Goal: Task Accomplishment & Management: Complete application form

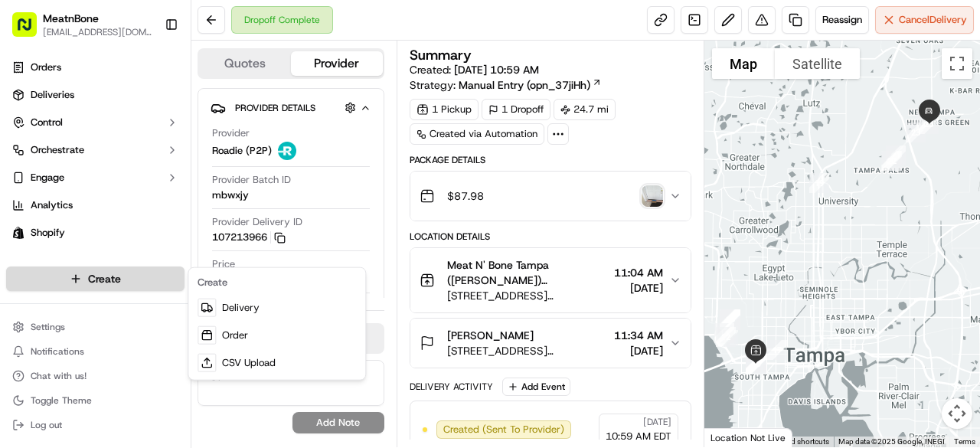
click at [153, 270] on html "MeatnBone [EMAIL_ADDRESS][DOMAIN_NAME] Toggle Sidebar Orders Deliveries Control…" at bounding box center [490, 224] width 980 height 448
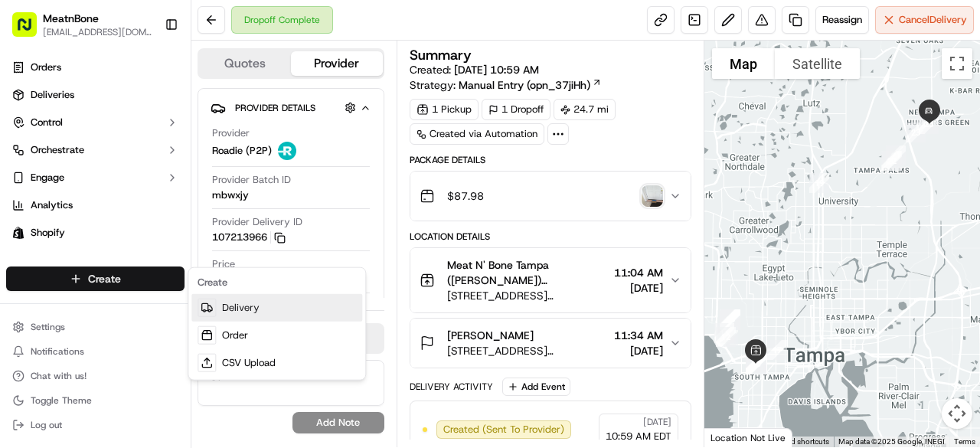
click at [243, 314] on link "Delivery" at bounding box center [276, 308] width 171 height 28
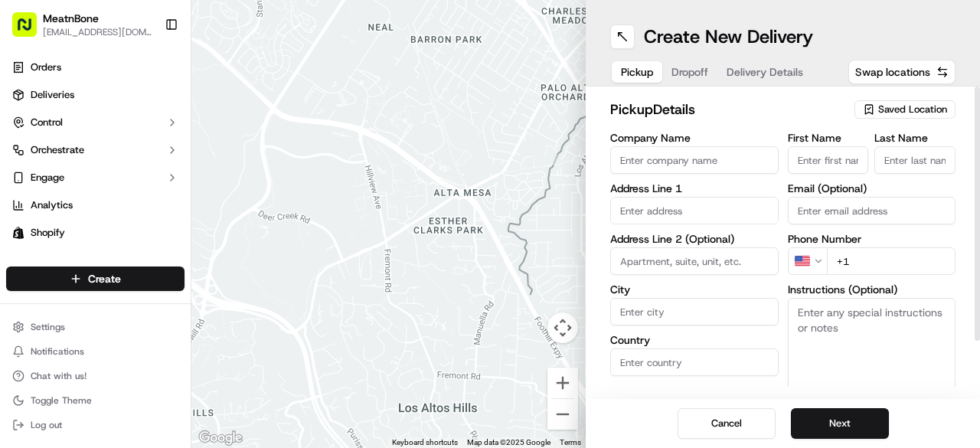
click at [907, 103] on span "Saved Location" at bounding box center [912, 110] width 69 height 14
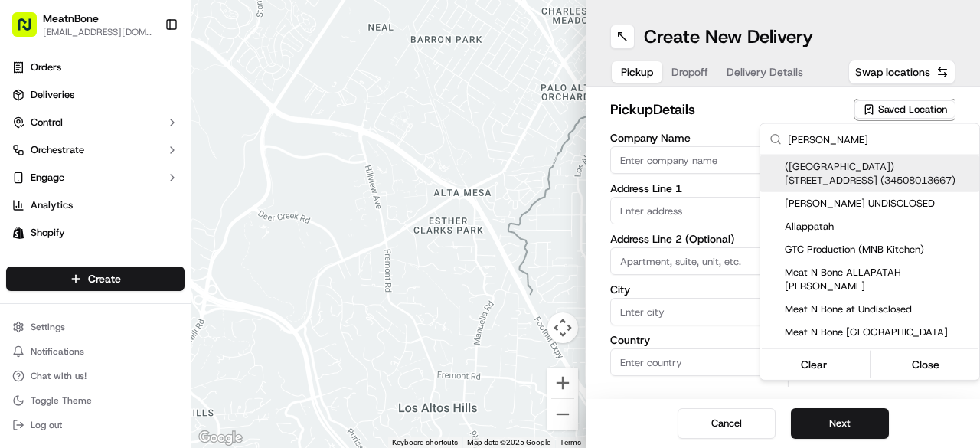
type input "[PERSON_NAME]"
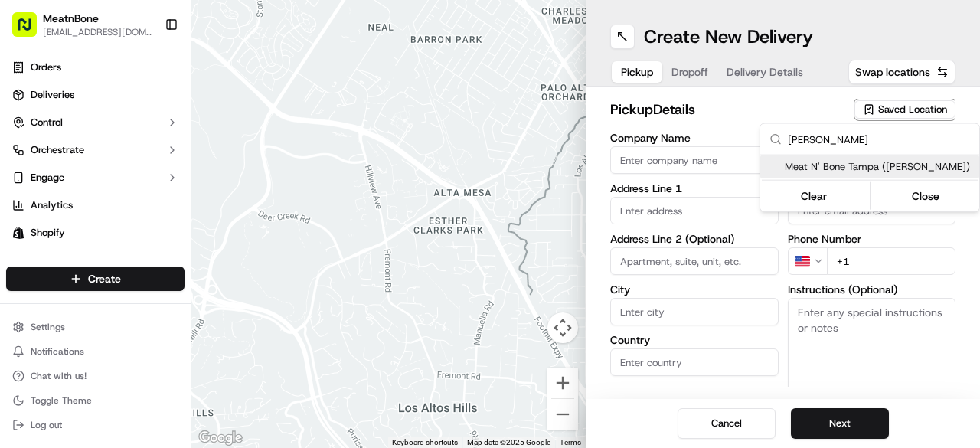
type input "Meat N' Bone Tampa ([PERSON_NAME])"
type input "[STREET_ADDRESS][PERSON_NAME]"
type input "[GEOGRAPHIC_DATA]"
type input "US"
type input "FL"
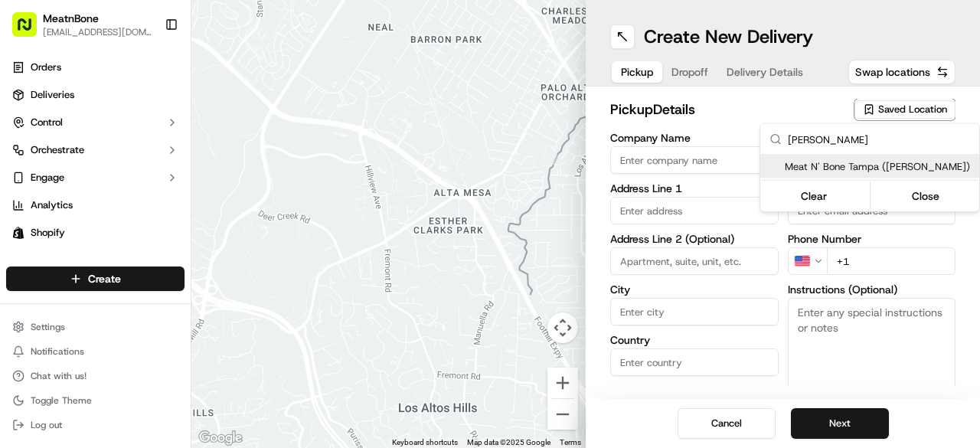
type input "33609"
type input "[PERSON_NAME]"
type input "[EMAIL_ADDRESS][DOMAIN_NAME]"
type input "[PHONE_NUMBER]"
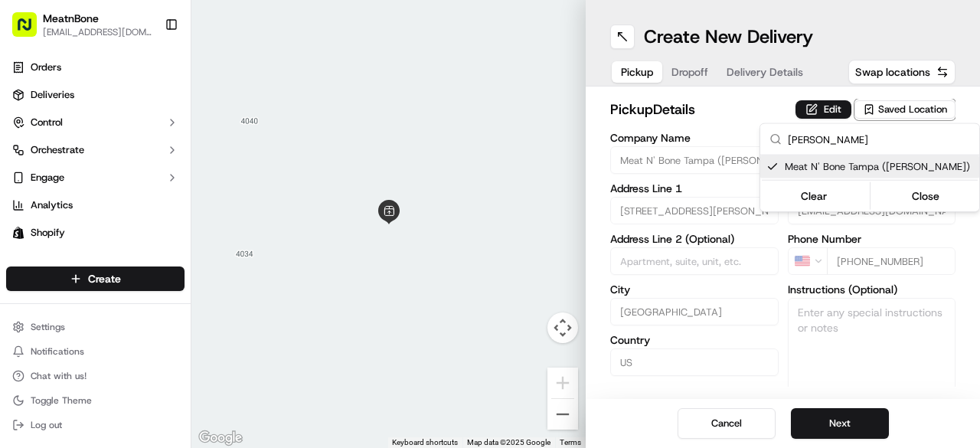
type input "[PERSON_NAME]"
click at [831, 417] on html "MeatnBone [EMAIL_ADDRESS][DOMAIN_NAME] Toggle Sidebar Orders Deliveries Control…" at bounding box center [490, 224] width 980 height 448
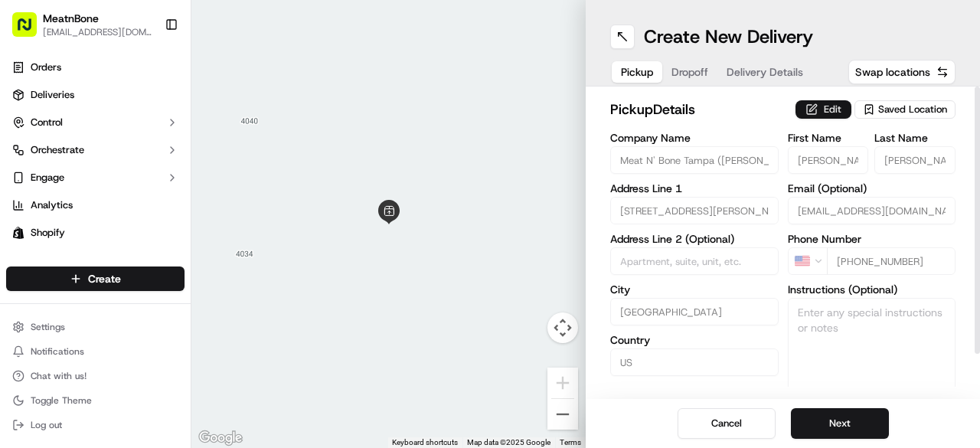
click at [818, 109] on button "Edit" at bounding box center [823, 109] width 56 height 18
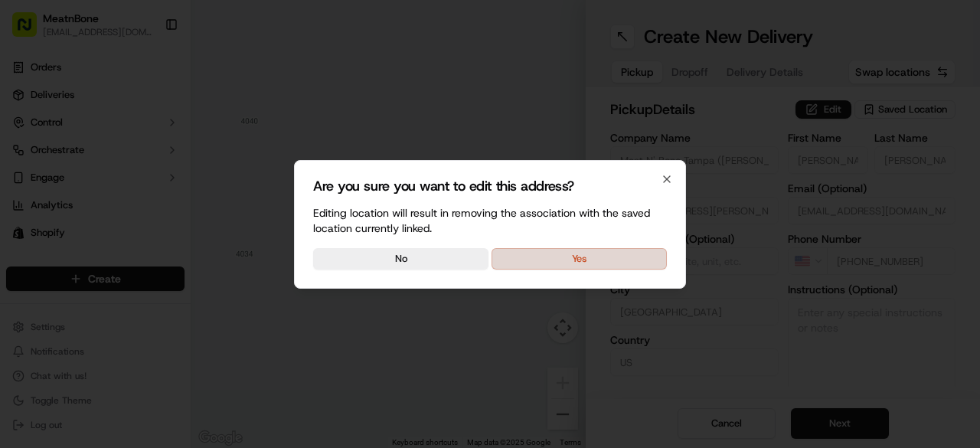
click at [563, 256] on button "Yes" at bounding box center [579, 258] width 175 height 21
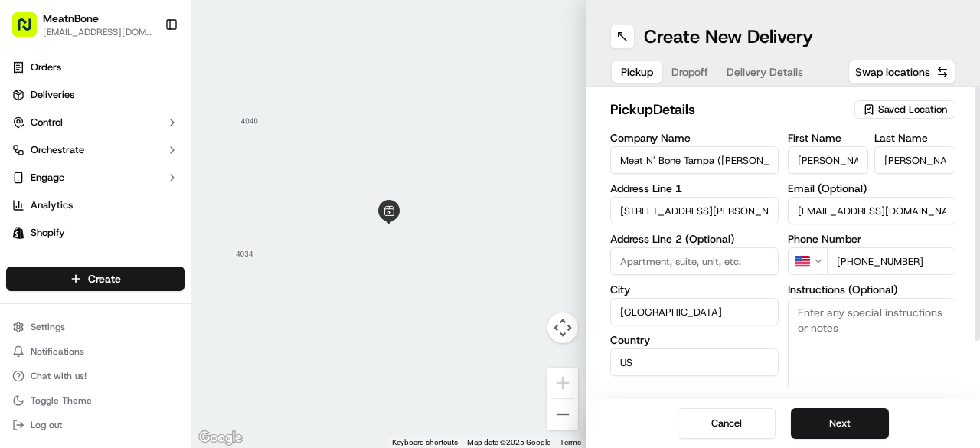
drag, startPoint x: 755, startPoint y: 162, endPoint x: 717, endPoint y: 163, distance: 38.3
click at [717, 163] on input "Meat N' Bone Tampa ([PERSON_NAME])" at bounding box center [694, 160] width 168 height 28
click at [938, 109] on span "Saved Location" at bounding box center [912, 110] width 69 height 14
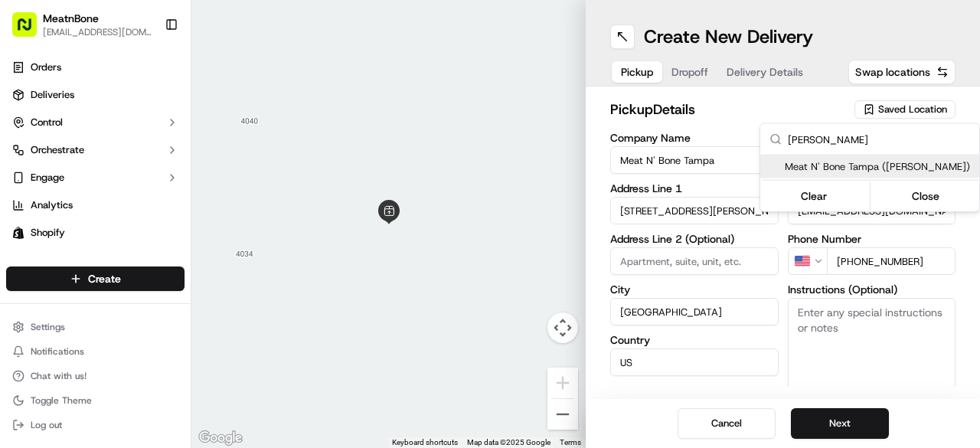
click at [861, 391] on html "MeatnBone [EMAIL_ADDRESS][DOMAIN_NAME] Toggle Sidebar Orders Deliveries Control…" at bounding box center [490, 224] width 980 height 448
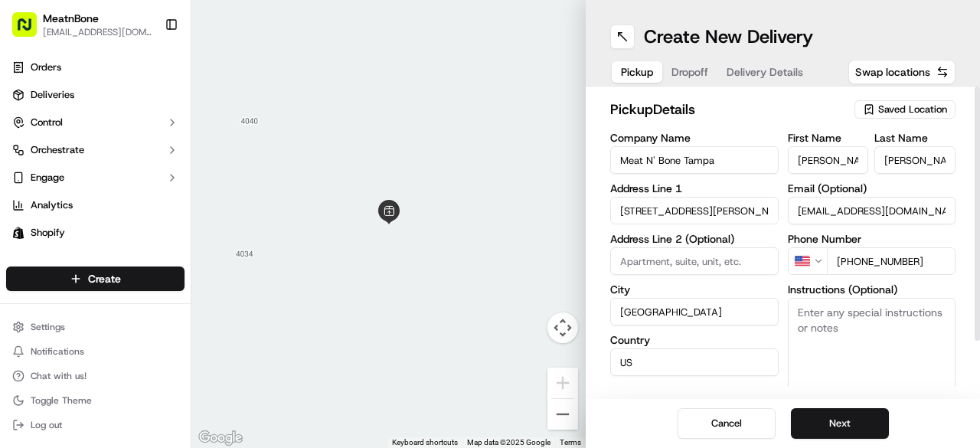
drag, startPoint x: 978, startPoint y: 114, endPoint x: 979, endPoint y: 98, distance: 16.1
click at [979, 98] on div at bounding box center [977, 214] width 5 height 254
click at [979, 151] on div at bounding box center [977, 214] width 5 height 254
click at [923, 117] on div "Saved Location" at bounding box center [904, 109] width 101 height 18
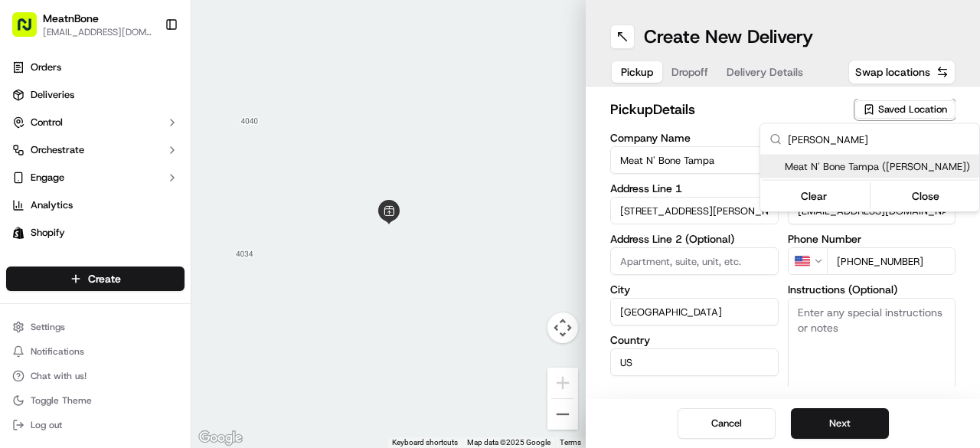
click at [734, 105] on html "MeatnBone [EMAIL_ADDRESS][DOMAIN_NAME] Toggle Sidebar Orders Deliveries Control…" at bounding box center [490, 224] width 980 height 448
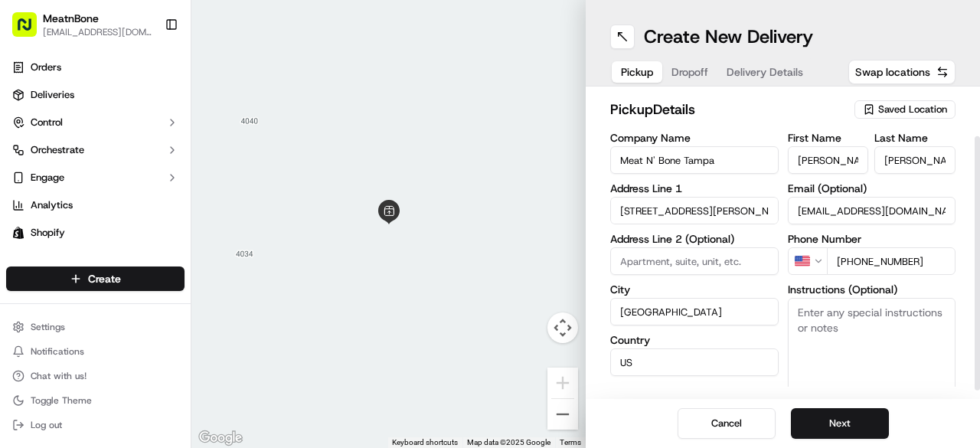
scroll to position [67, 0]
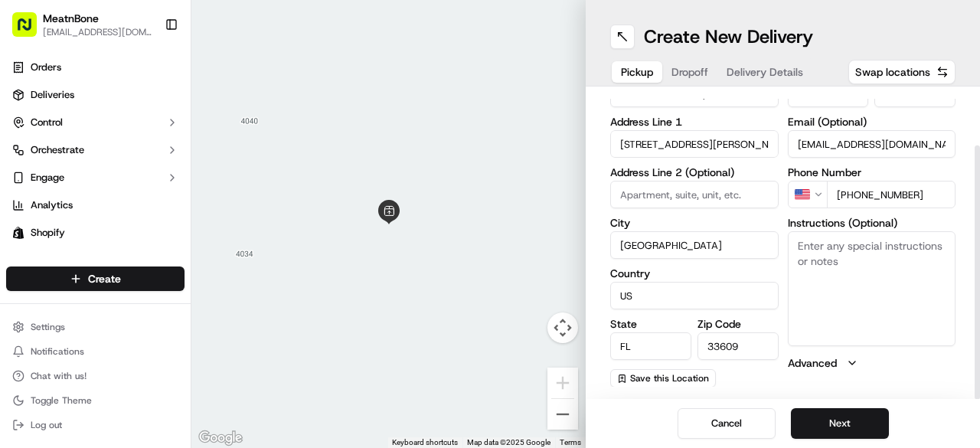
drag, startPoint x: 979, startPoint y: 128, endPoint x: 978, endPoint y: 362, distance: 234.3
click at [978, 362] on div at bounding box center [977, 272] width 5 height 254
click at [675, 382] on span "Save this Location" at bounding box center [669, 378] width 79 height 12
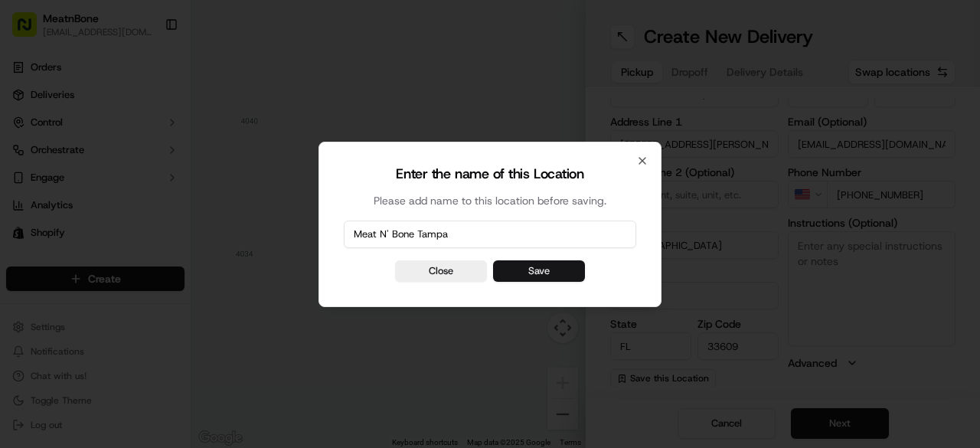
click at [523, 267] on button "Save" at bounding box center [539, 270] width 92 height 21
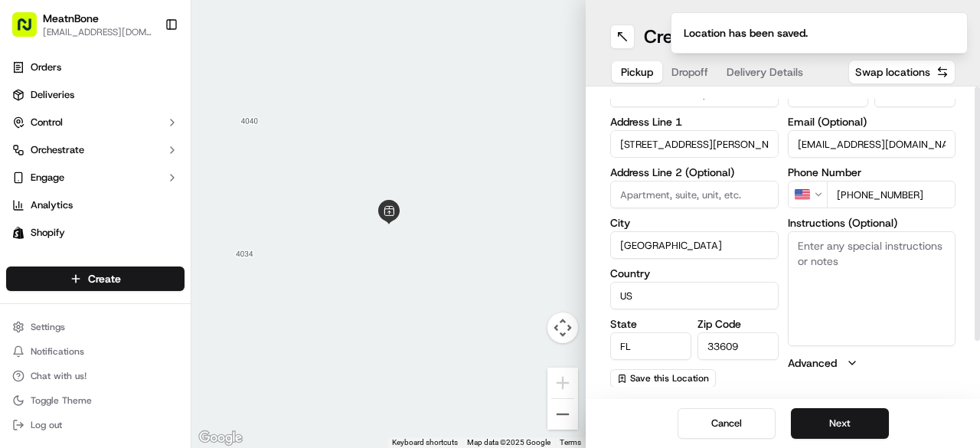
scroll to position [0, 0]
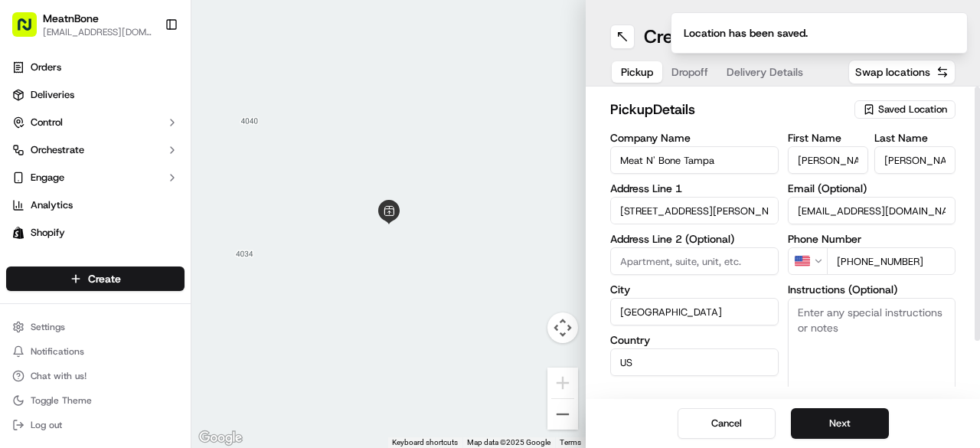
drag, startPoint x: 979, startPoint y: 190, endPoint x: 970, endPoint y: 45, distance: 145.0
click at [975, 87] on div at bounding box center [977, 214] width 5 height 254
click at [897, 101] on div "Saved Location" at bounding box center [904, 109] width 101 height 18
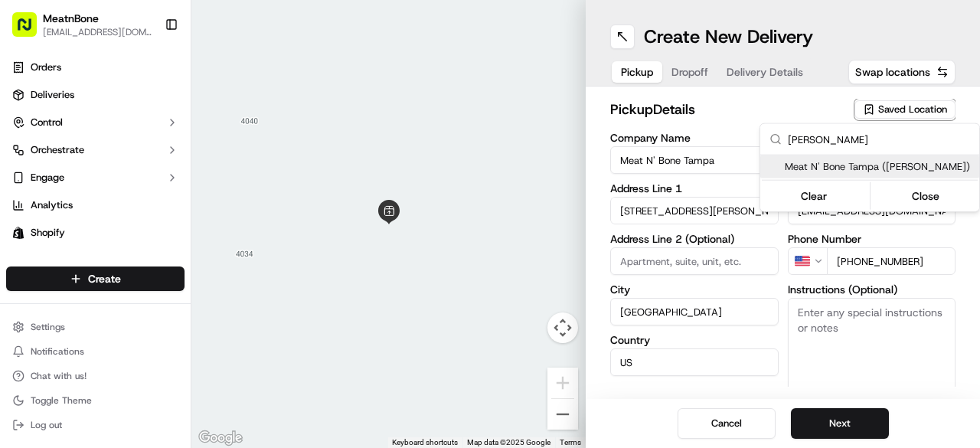
click at [897, 165] on span "Meat N' Bone Tampa ([PERSON_NAME])" at bounding box center [879, 167] width 188 height 14
type input "Meat N' Bone Tampa ([PERSON_NAME])"
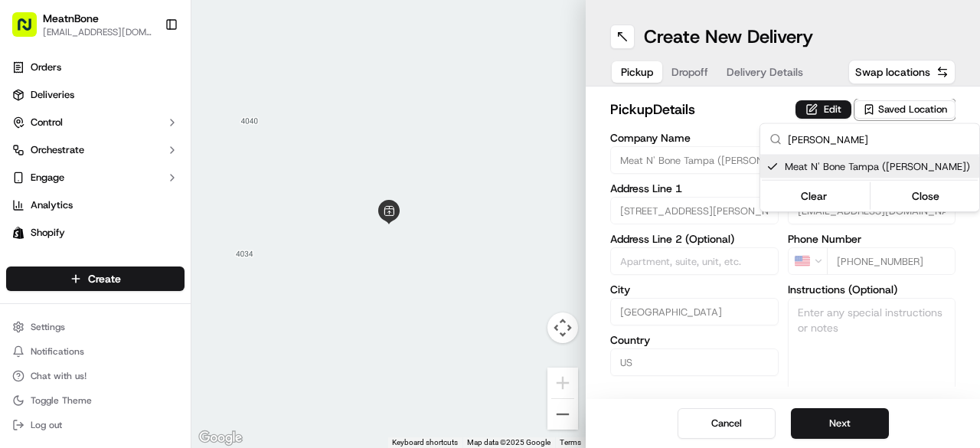
click at [711, 100] on html "MeatnBone [EMAIL_ADDRESS][DOMAIN_NAME] Toggle Sidebar Orders Deliveries Control…" at bounding box center [490, 224] width 980 height 448
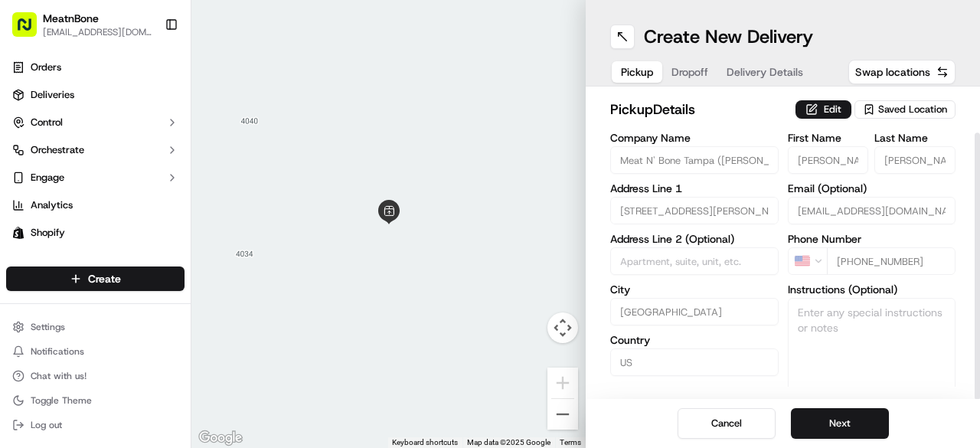
scroll to position [51, 0]
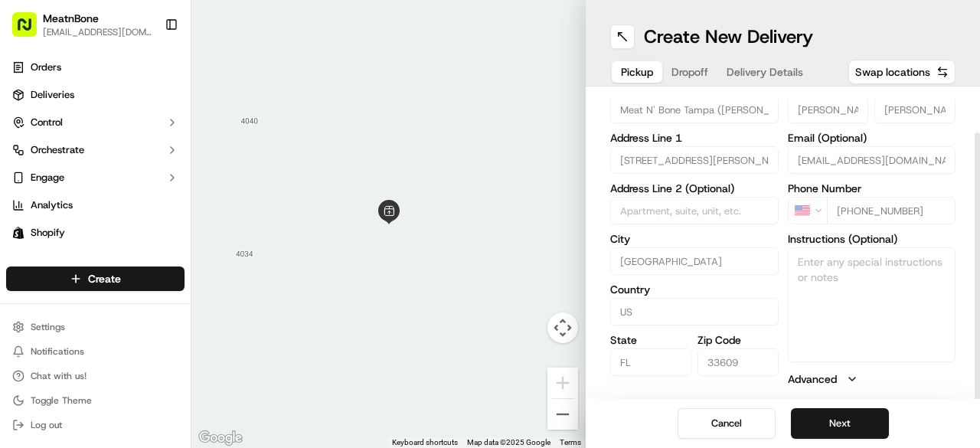
drag, startPoint x: 979, startPoint y: 144, endPoint x: 979, endPoint y: 321, distance: 176.9
click at [979, 321] on div at bounding box center [977, 265] width 5 height 267
click at [820, 382] on label "Advanced" at bounding box center [812, 378] width 49 height 15
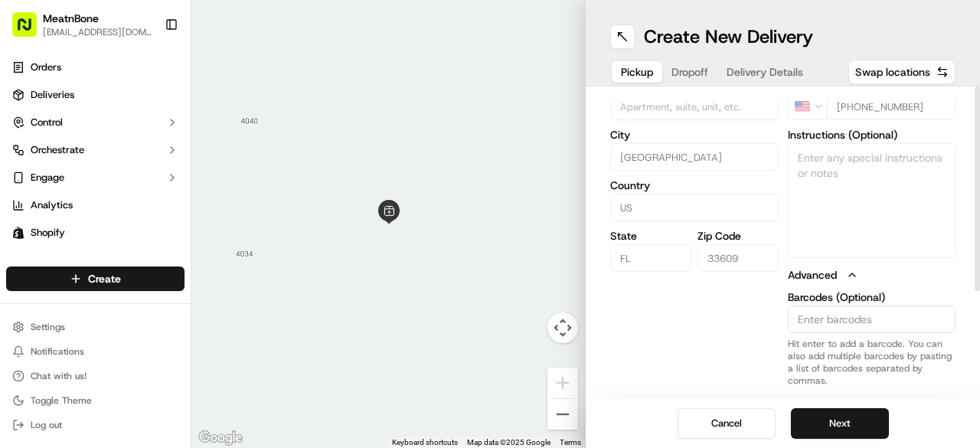
scroll to position [0, 0]
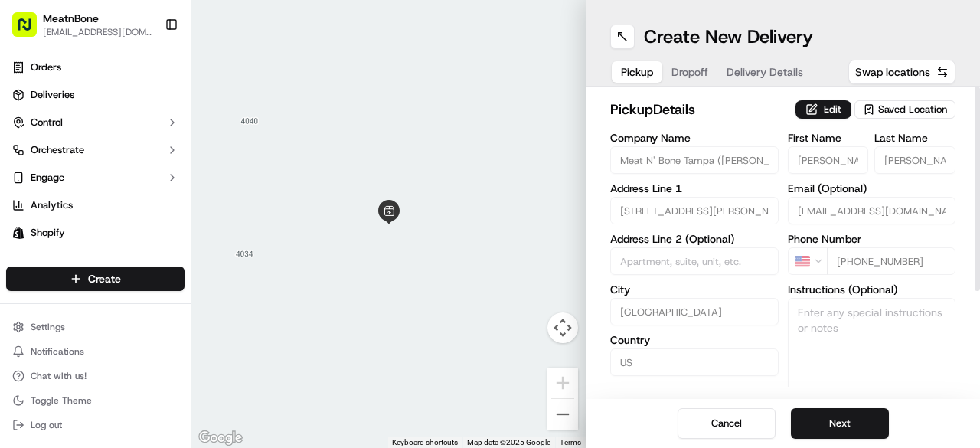
drag, startPoint x: 978, startPoint y: 256, endPoint x: 975, endPoint y: 97, distance: 159.3
click at [975, 97] on div at bounding box center [977, 189] width 5 height 204
click at [844, 108] on button "Edit" at bounding box center [823, 109] width 56 height 18
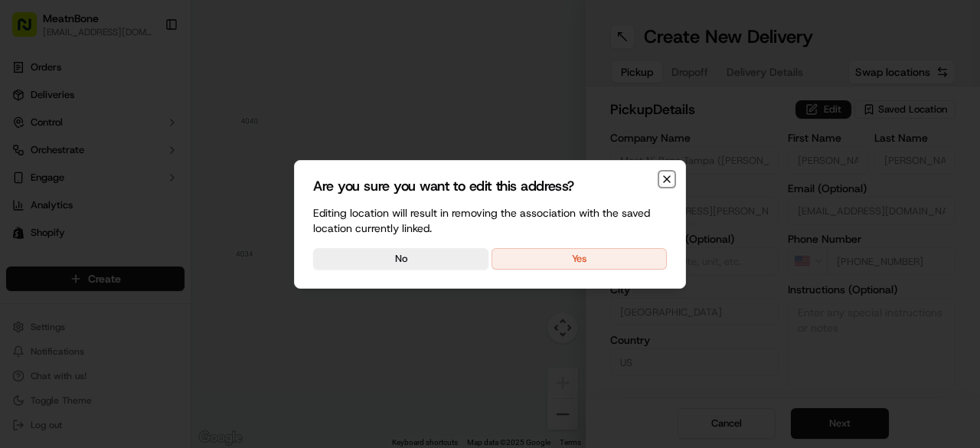
click at [668, 176] on icon "button" at bounding box center [667, 179] width 12 height 12
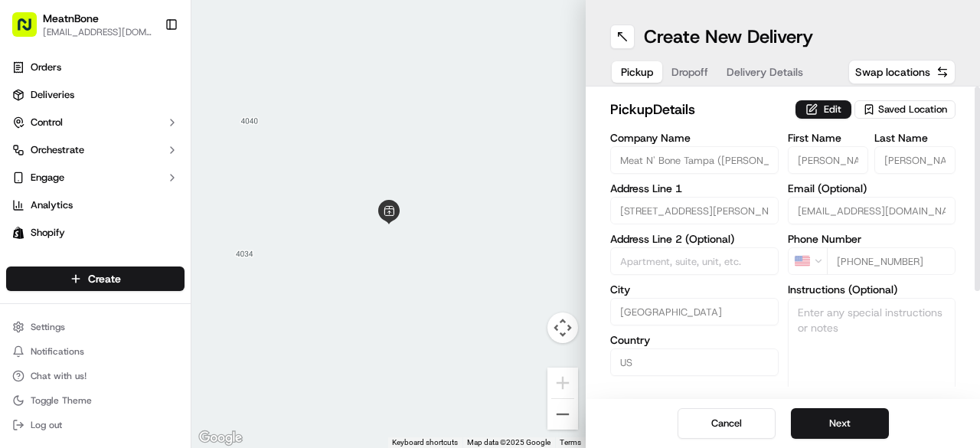
click at [893, 116] on span "Saved Location" at bounding box center [912, 110] width 69 height 14
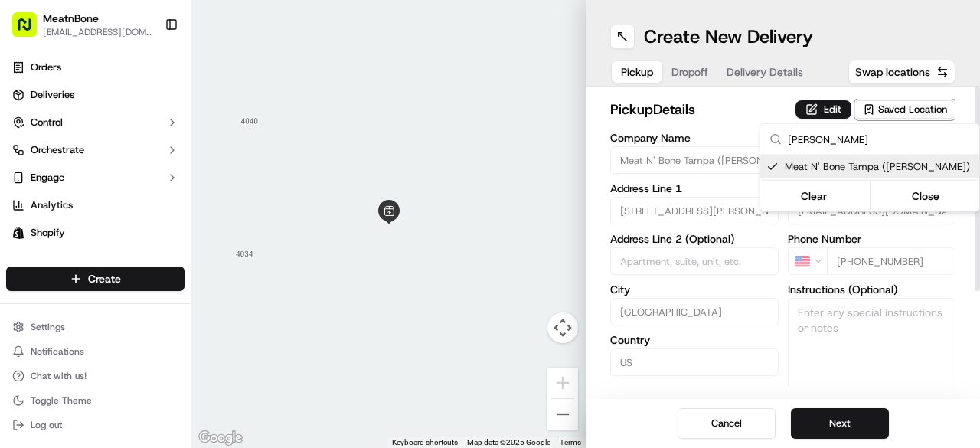
click at [867, 139] on input "[PERSON_NAME]" at bounding box center [879, 139] width 182 height 31
type input "e"
type input "+1"
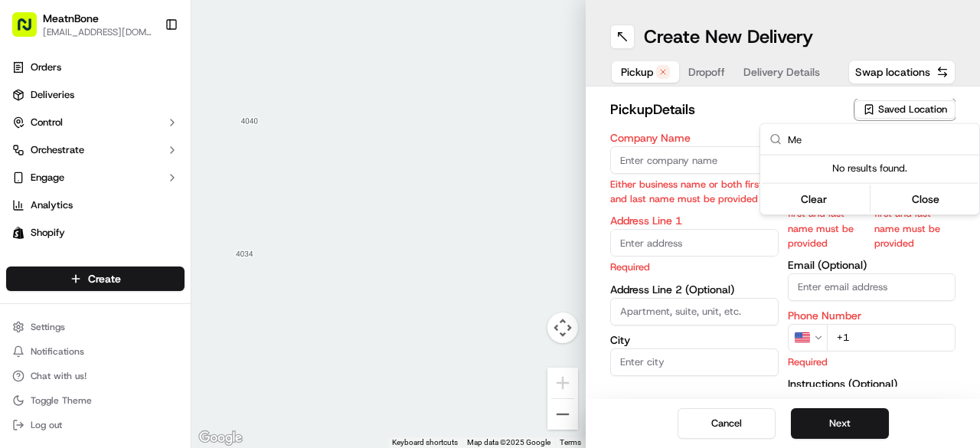
type input "M"
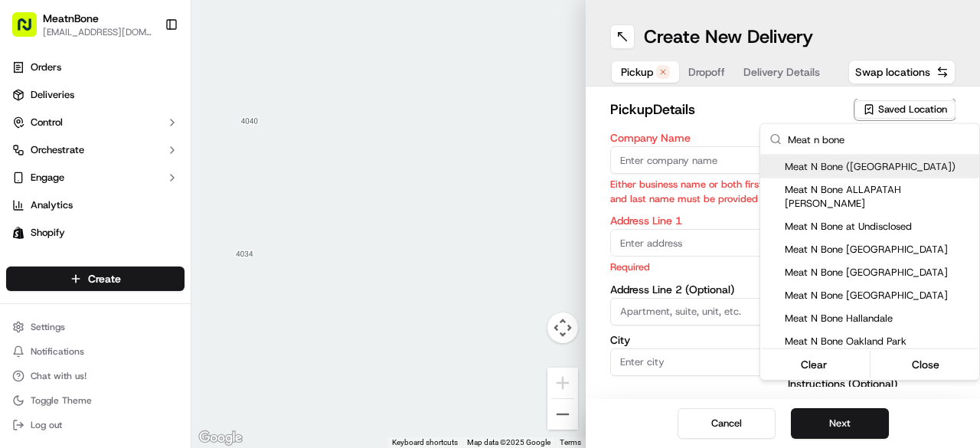
type input "Meat n bone"
click at [688, 119] on html "MeatnBone [EMAIL_ADDRESS][DOMAIN_NAME] Toggle Sidebar Orders Deliveries Control…" at bounding box center [490, 224] width 980 height 448
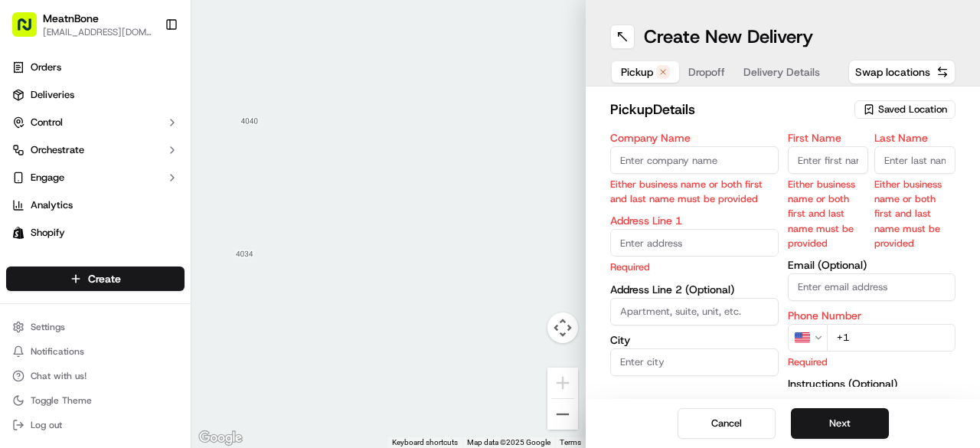
click at [665, 68] on icon "button" at bounding box center [662, 71] width 9 height 9
click at [926, 102] on div "Saved Location" at bounding box center [904, 109] width 101 height 18
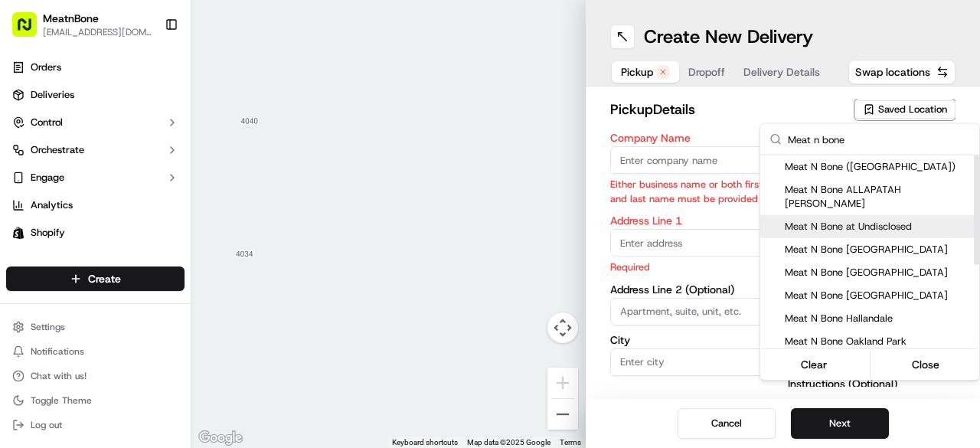
drag, startPoint x: 978, startPoint y: 214, endPoint x: 972, endPoint y: 167, distance: 47.1
click at [974, 167] on div "Suggestions" at bounding box center [976, 209] width 5 height 109
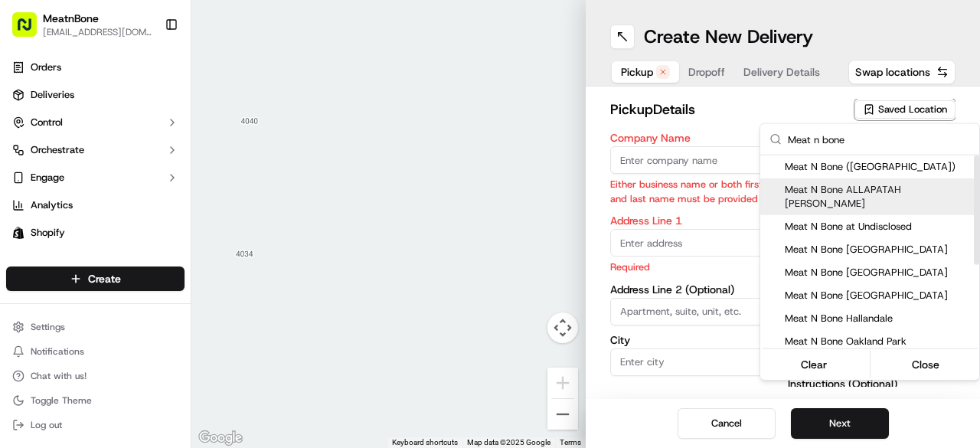
click at [737, 116] on html "MeatnBone [EMAIL_ADDRESS][DOMAIN_NAME] Toggle Sidebar Orders Deliveries Control…" at bounding box center [490, 224] width 980 height 448
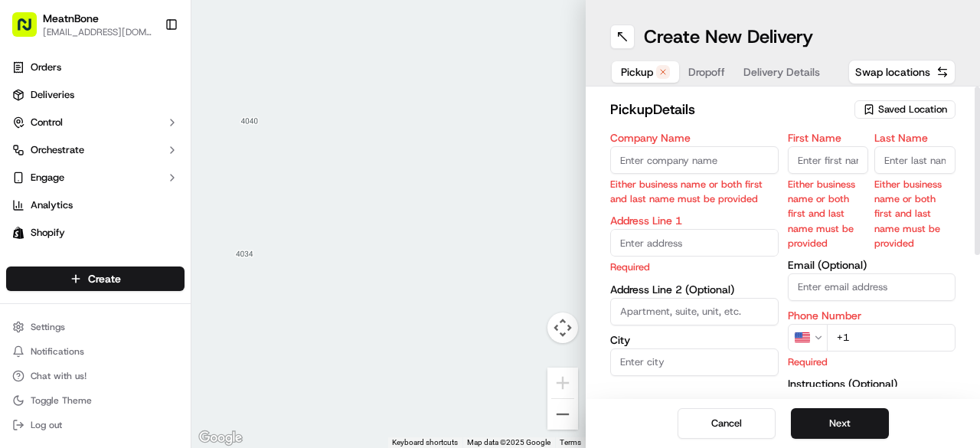
scroll to position [248, 0]
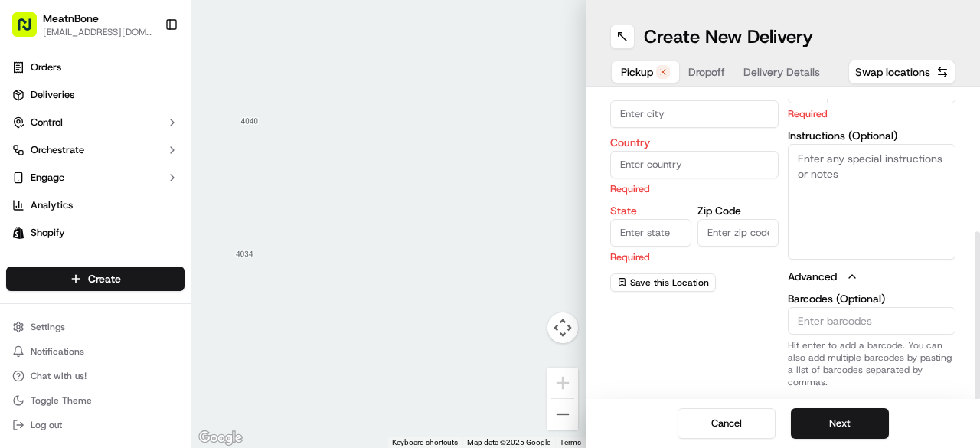
drag, startPoint x: 979, startPoint y: 136, endPoint x: 979, endPoint y: 463, distance: 326.9
click at [979, 400] on div at bounding box center [977, 315] width 5 height 168
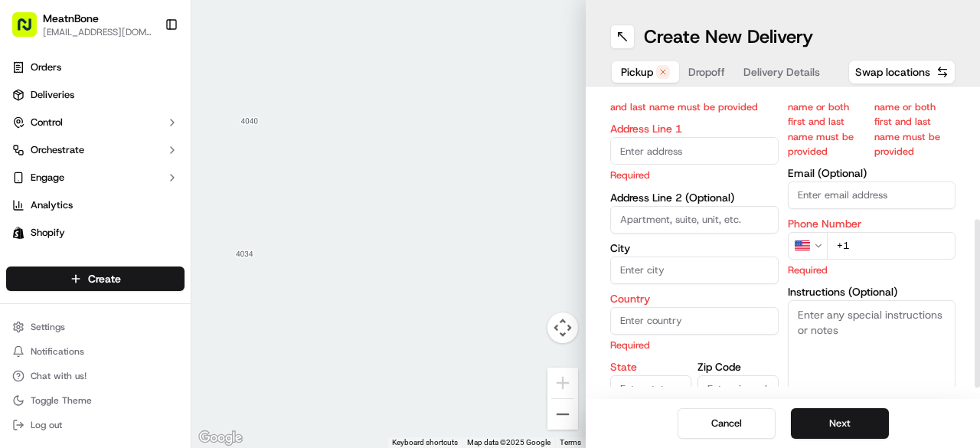
scroll to position [0, 0]
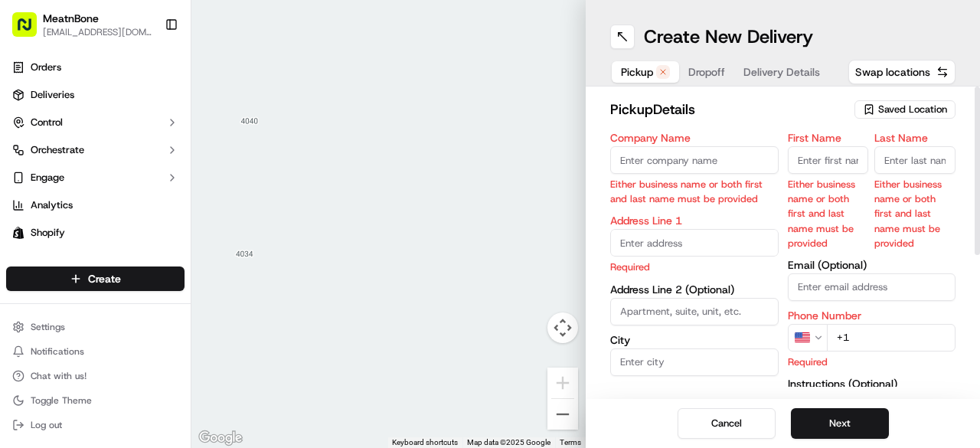
drag, startPoint x: 979, startPoint y: 281, endPoint x: 979, endPoint y: 69, distance: 212.1
click at [979, 87] on div at bounding box center [977, 171] width 5 height 168
click at [824, 156] on input "First Name" at bounding box center [828, 160] width 81 height 28
type input "[PERSON_NAME]"
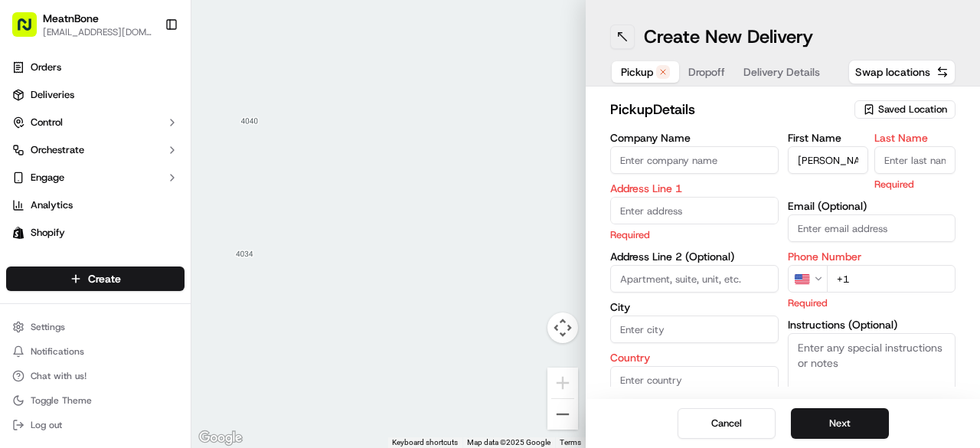
click at [622, 34] on button at bounding box center [622, 37] width 25 height 25
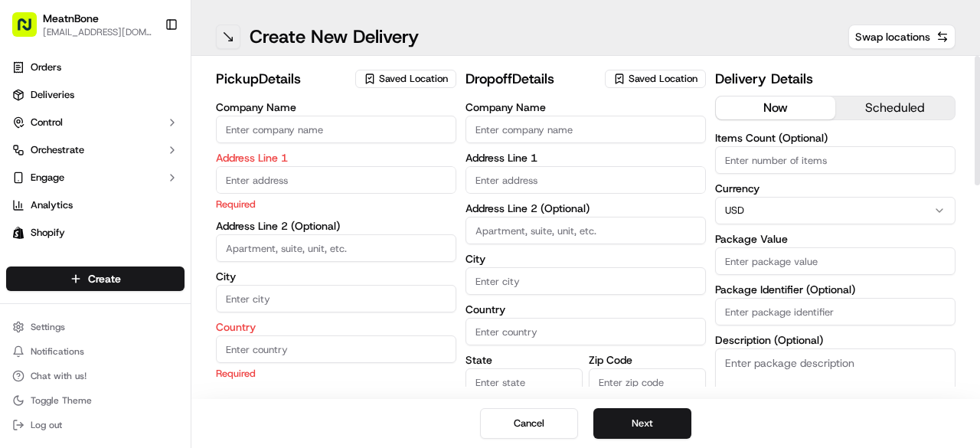
click at [227, 38] on button at bounding box center [228, 37] width 25 height 25
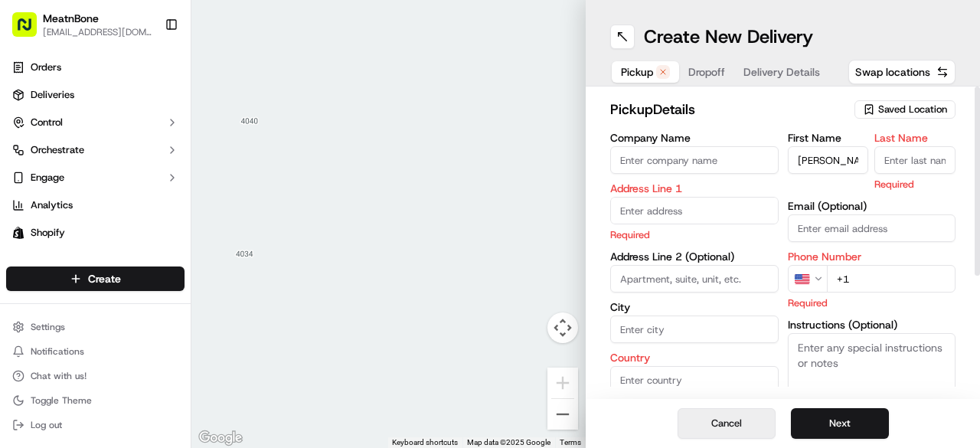
click at [719, 422] on button "Cancel" at bounding box center [727, 423] width 98 height 31
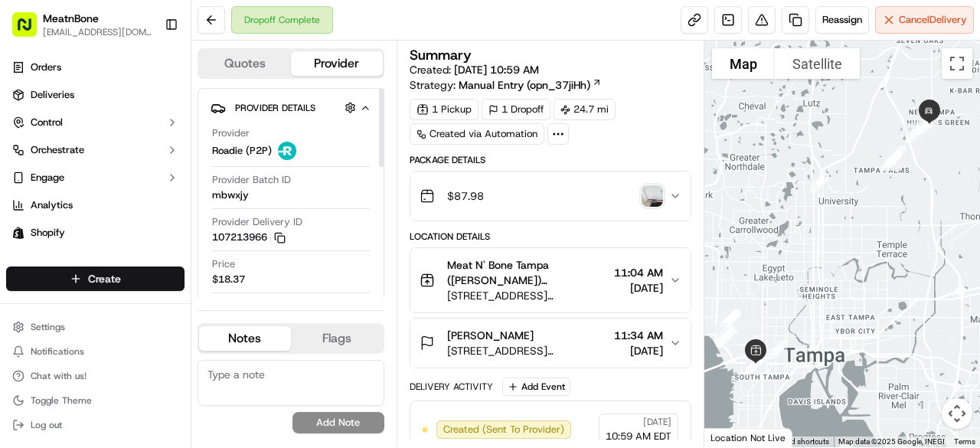
click at [146, 279] on html "MeatnBone [EMAIL_ADDRESS][DOMAIN_NAME] Toggle Sidebar Orders Deliveries Control…" at bounding box center [490, 224] width 980 height 448
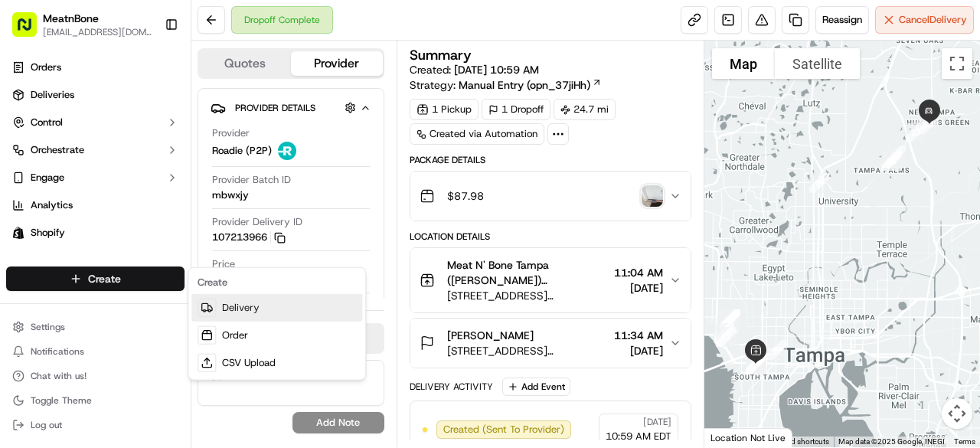
click at [243, 304] on link "Delivery" at bounding box center [276, 308] width 171 height 28
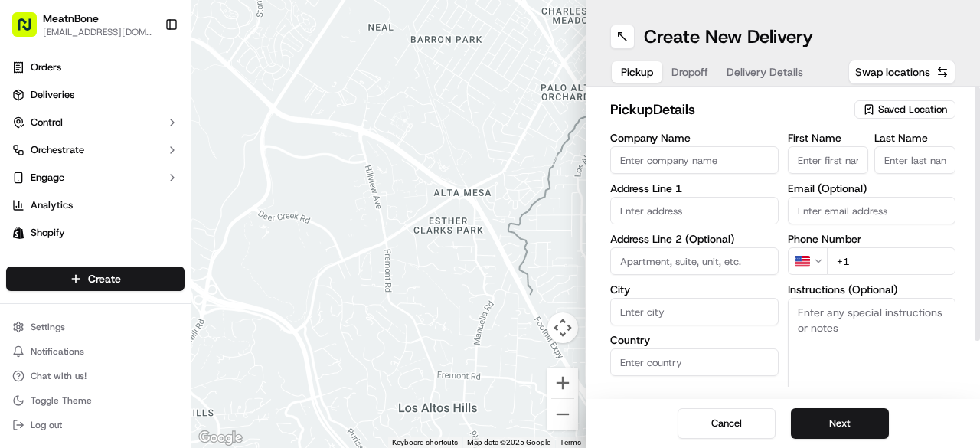
click at [917, 103] on span "Saved Location" at bounding box center [912, 110] width 69 height 14
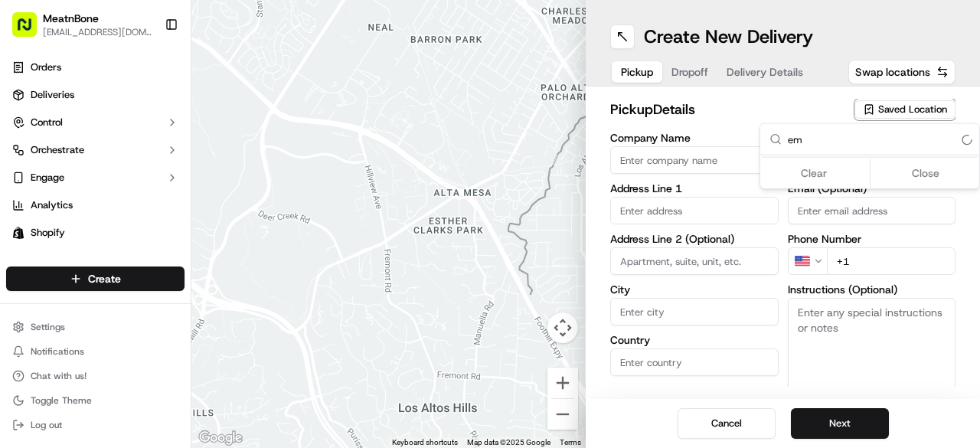
type input "e"
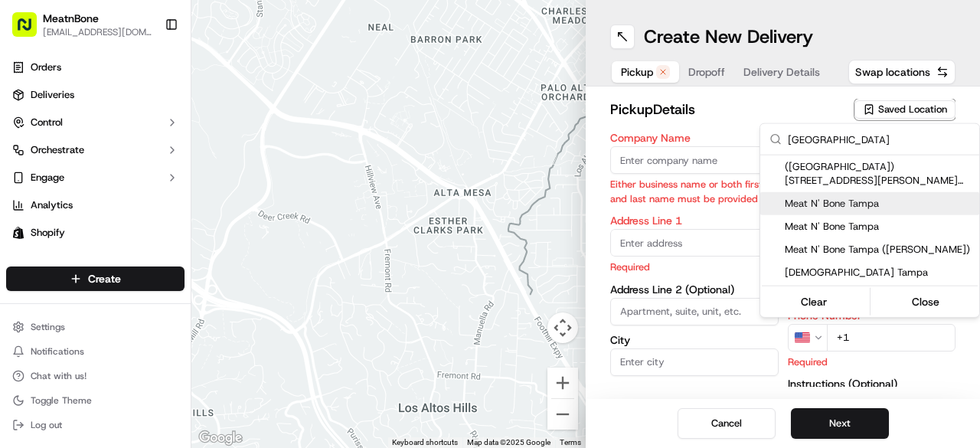
type input "[GEOGRAPHIC_DATA]"
click at [891, 206] on span "Meat N' Bone Tampa" at bounding box center [879, 204] width 188 height 14
type input "Meat N' Bone Tampa"
type input "[STREET_ADDRESS][PERSON_NAME]"
type input "[GEOGRAPHIC_DATA]"
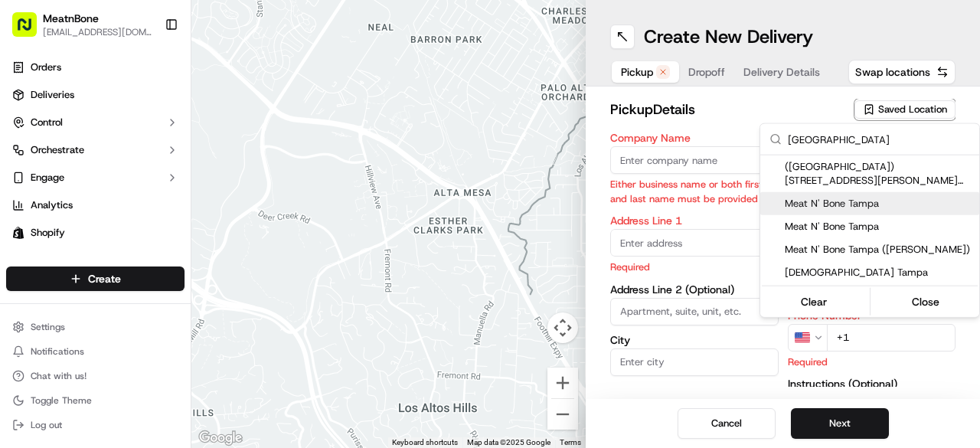
type input "US"
type input "FL"
type input "33609"
type input "[PERSON_NAME]"
type input "Manzanero"
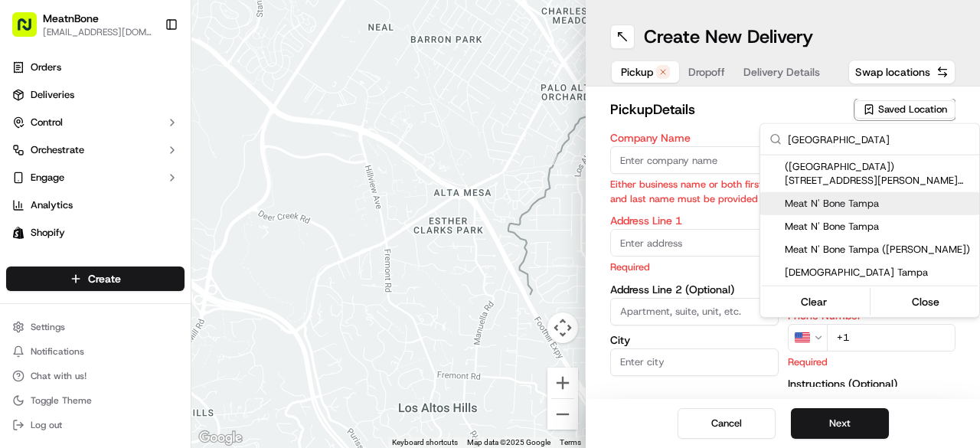
type input "[EMAIL_ADDRESS][DOMAIN_NAME]"
type input "[PHONE_NUMBER]"
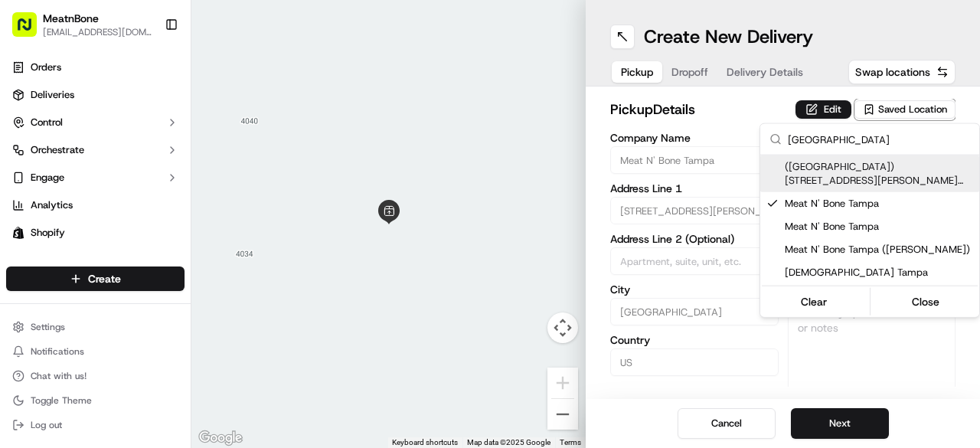
click at [738, 136] on html "MeatnBone [EMAIL_ADDRESS][DOMAIN_NAME] Toggle Sidebar Orders Deliveries Control…" at bounding box center [490, 224] width 980 height 448
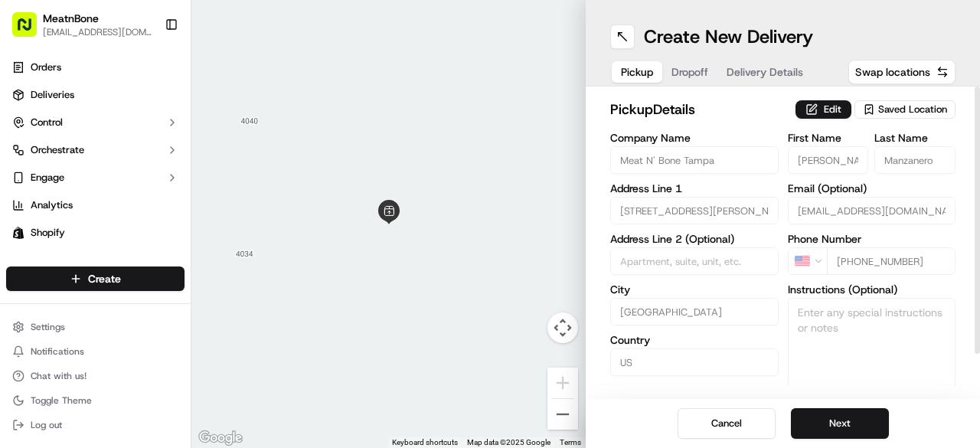
drag, startPoint x: 979, startPoint y: 170, endPoint x: 977, endPoint y: 51, distance: 118.7
click at [977, 87] on div at bounding box center [977, 220] width 5 height 267
click at [837, 103] on button "Edit" at bounding box center [823, 109] width 56 height 18
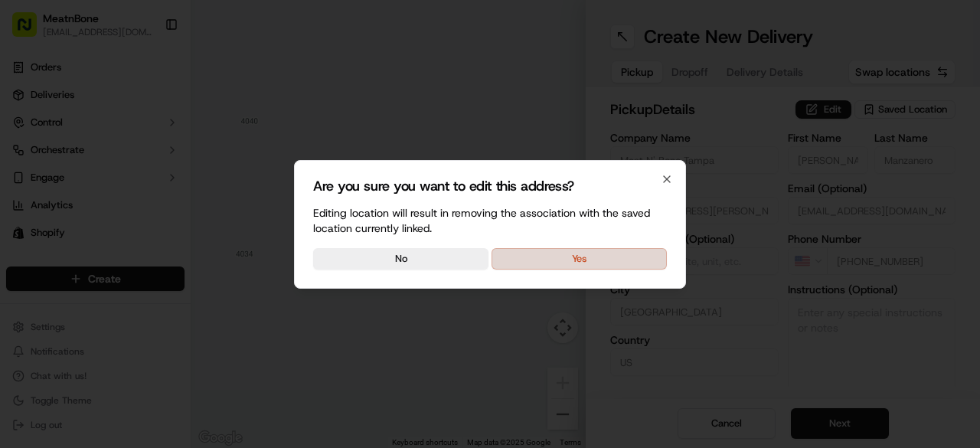
click at [563, 253] on button "Yes" at bounding box center [579, 258] width 175 height 21
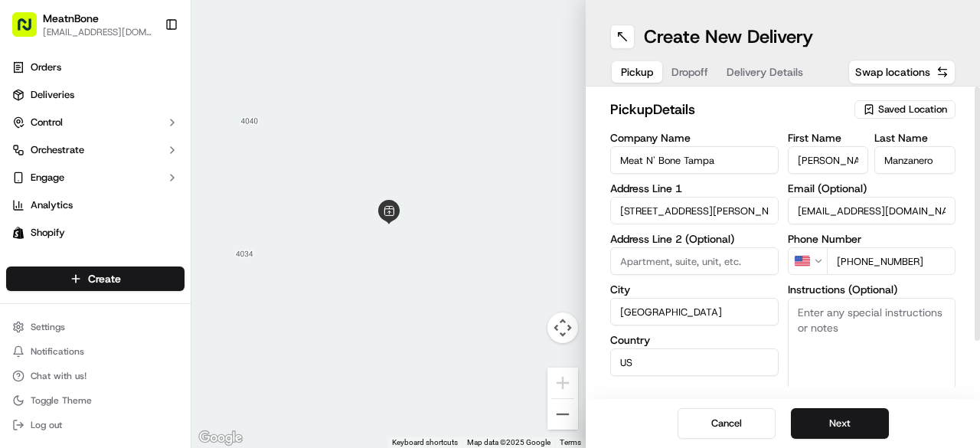
click at [891, 107] on span "Saved Location" at bounding box center [912, 110] width 69 height 14
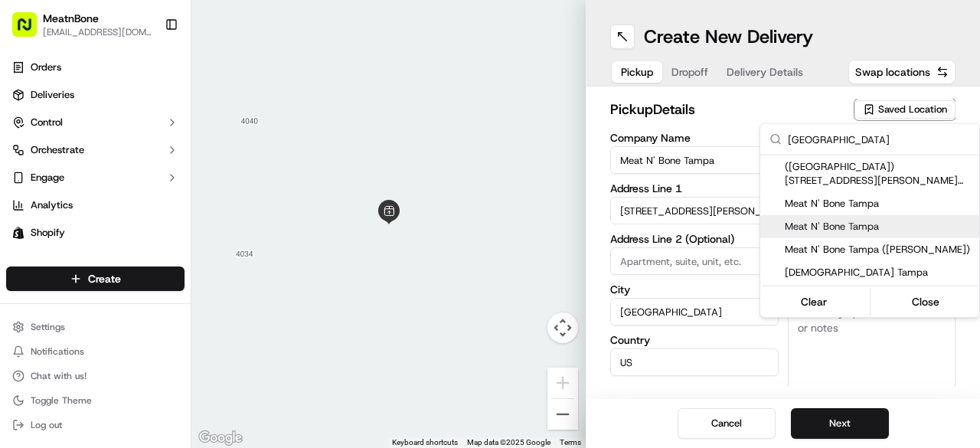
click at [883, 224] on span "Meat N' Bone Tampa" at bounding box center [879, 227] width 188 height 14
type input "[PERSON_NAME]"
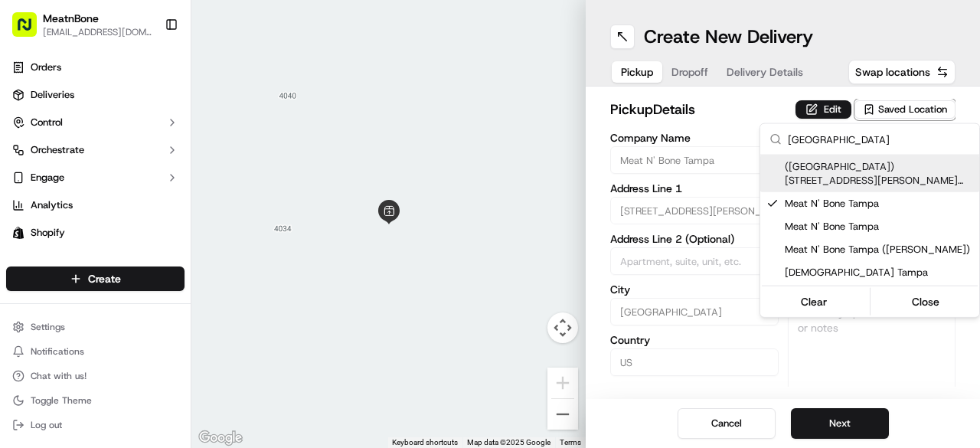
click at [747, 105] on html "MeatnBone [EMAIL_ADDRESS][DOMAIN_NAME] Toggle Sidebar Orders Deliveries Control…" at bounding box center [490, 224] width 980 height 448
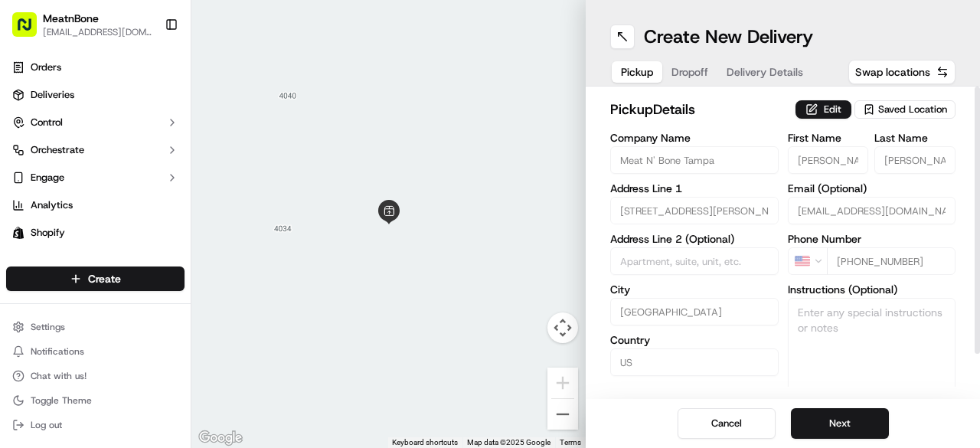
click at [890, 111] on span "Saved Location" at bounding box center [912, 110] width 69 height 14
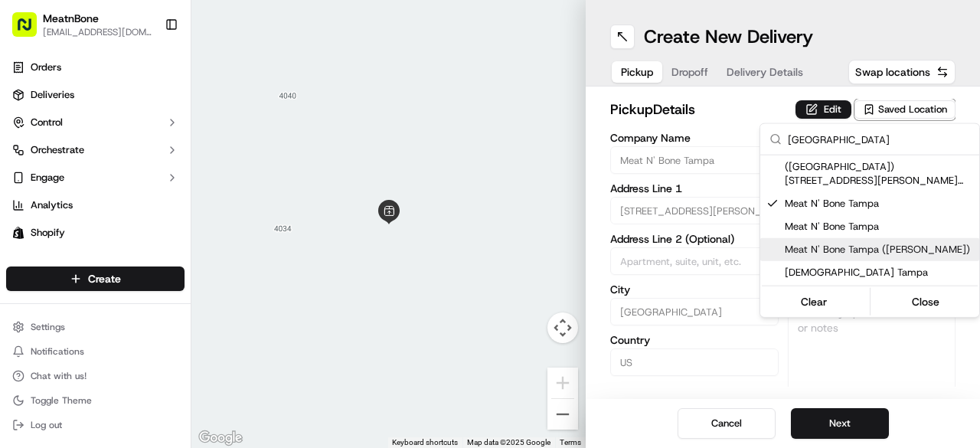
click at [869, 247] on span "Meat N' Bone Tampa ([PERSON_NAME])" at bounding box center [879, 250] width 188 height 14
type input "Meat N' Bone Tampa ([PERSON_NAME])"
click at [831, 427] on html "MeatnBone [EMAIL_ADDRESS][DOMAIN_NAME] Toggle Sidebar Orders Deliveries Control…" at bounding box center [490, 224] width 980 height 448
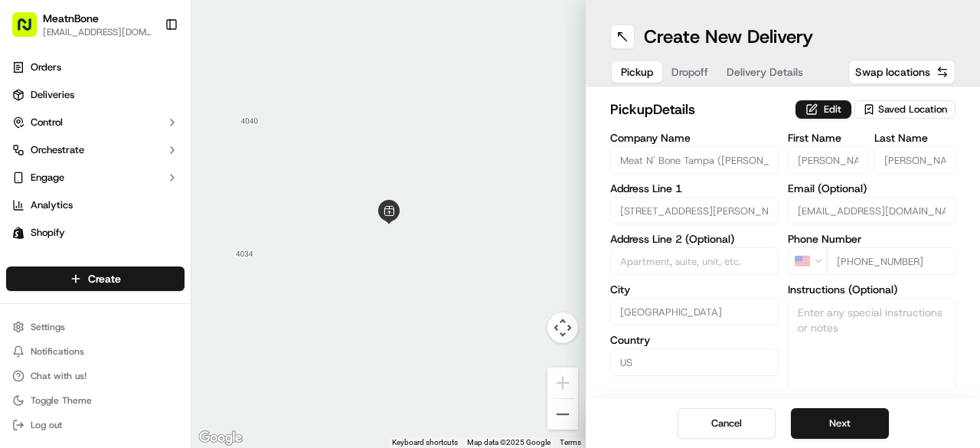
click at [831, 427] on button "Next" at bounding box center [840, 423] width 98 height 31
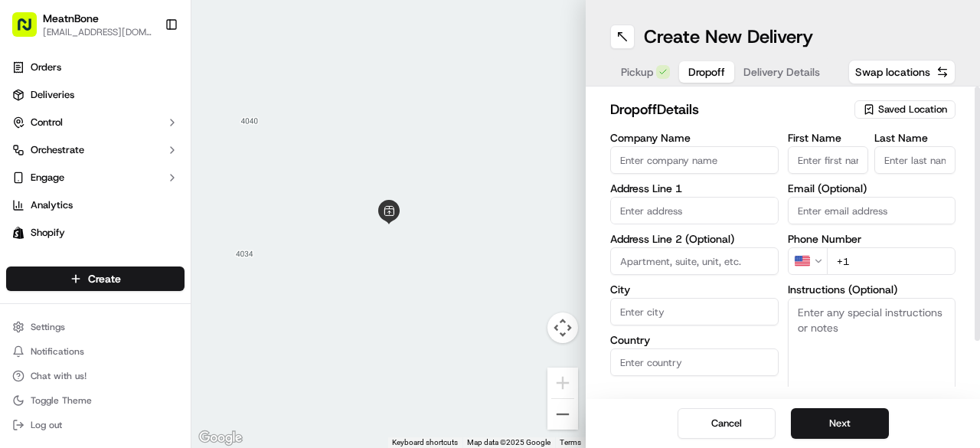
click at [820, 158] on input "First Name" at bounding box center [828, 160] width 81 height 28
type input "[PERSON_NAME]"
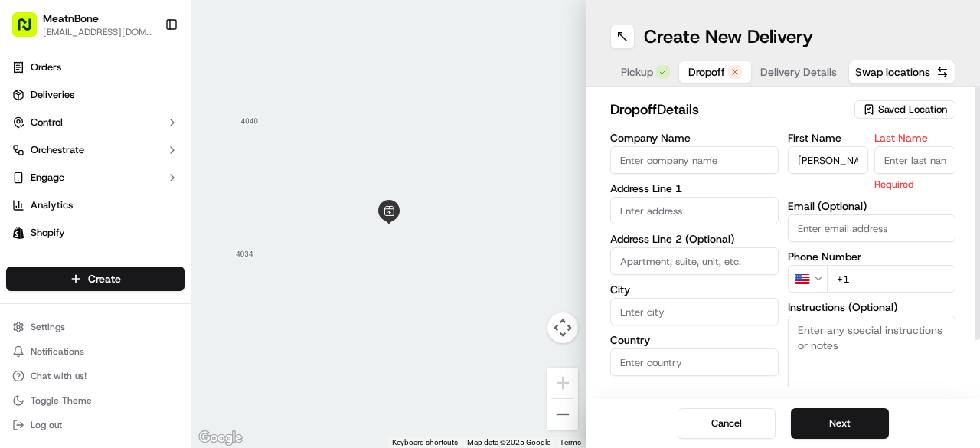
click at [902, 158] on input "Last Name" at bounding box center [914, 160] width 81 height 28
type input "w"
type input "[PERSON_NAME]"
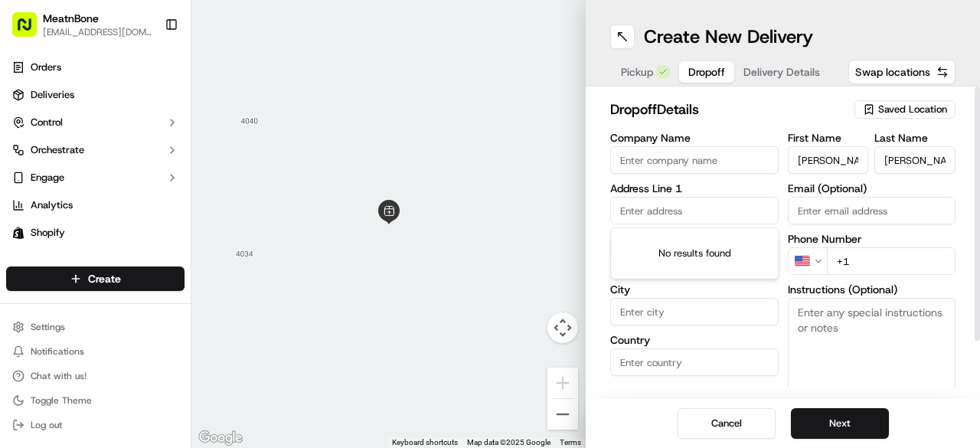
click at [724, 207] on input "text" at bounding box center [694, 211] width 168 height 28
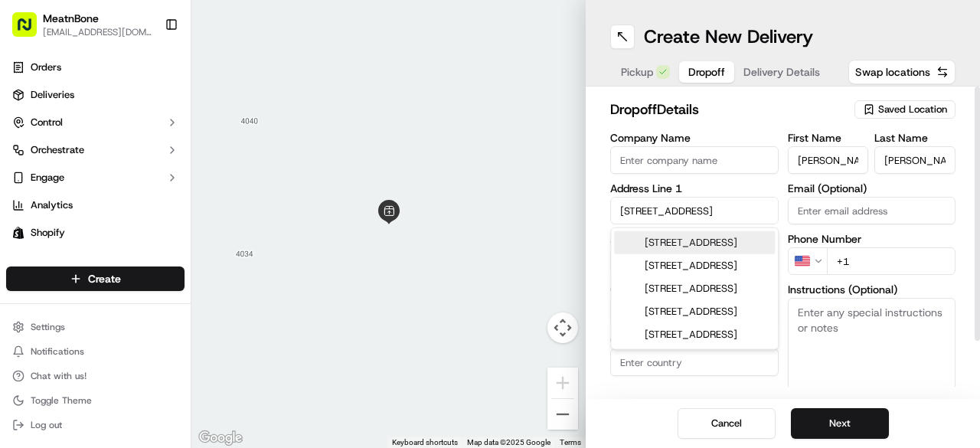
type input "[STREET_ADDRESS][PERSON_NAME]"
type input "Ruskin"
type input "[GEOGRAPHIC_DATA]"
type input "FL"
type input "33570"
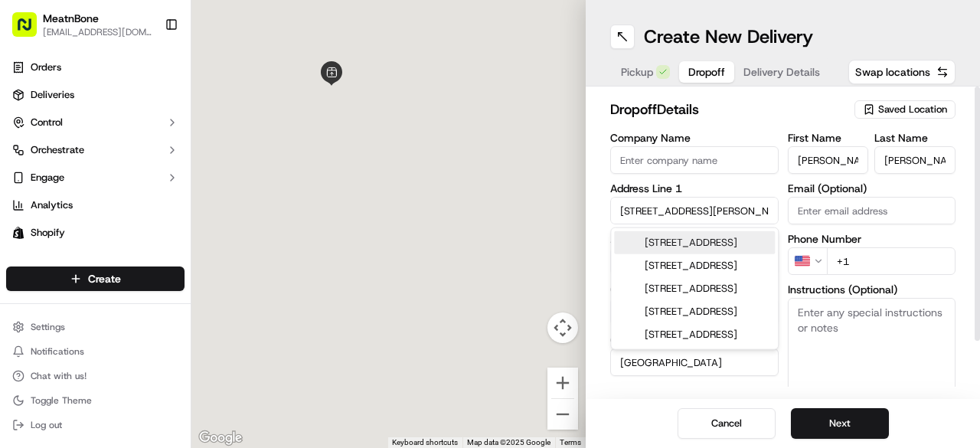
type input "[STREET_ADDRESS]"
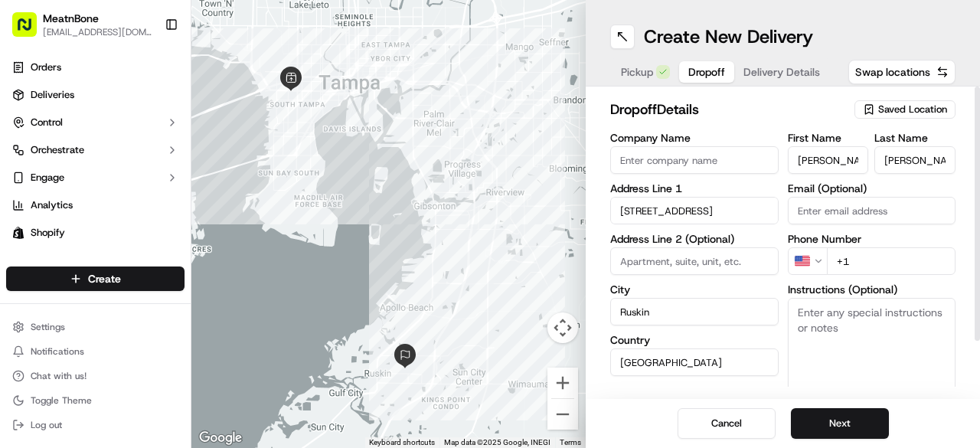
click at [858, 261] on input "+1" at bounding box center [891, 261] width 129 height 28
type input "[PHONE_NUMBER]"
click at [818, 419] on button "Next" at bounding box center [840, 423] width 98 height 31
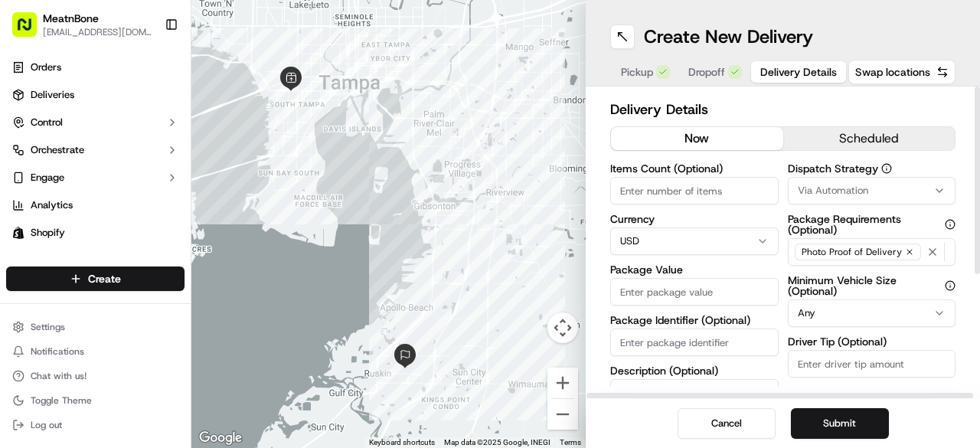
click at [726, 185] on input "Items Count (Optional)" at bounding box center [694, 191] width 168 height 28
type input "6"
click at [689, 289] on input "Package Value" at bounding box center [694, 292] width 168 height 28
type input "251.94"
click at [871, 431] on button "Submit" at bounding box center [840, 423] width 98 height 31
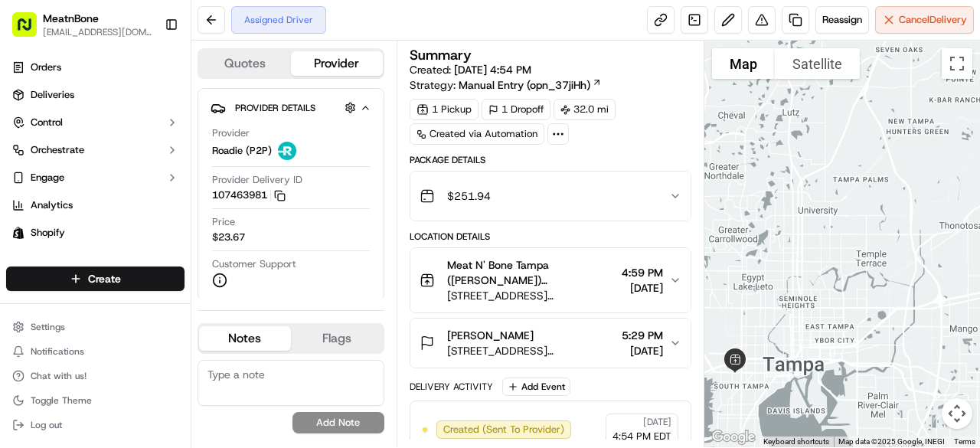
drag, startPoint x: 802, startPoint y: 203, endPoint x: 763, endPoint y: 454, distance: 254.0
click at [763, 447] on html "MeatnBone [EMAIL_ADDRESS][DOMAIN_NAME] Toggle Sidebar Orders Deliveries Control…" at bounding box center [490, 224] width 980 height 448
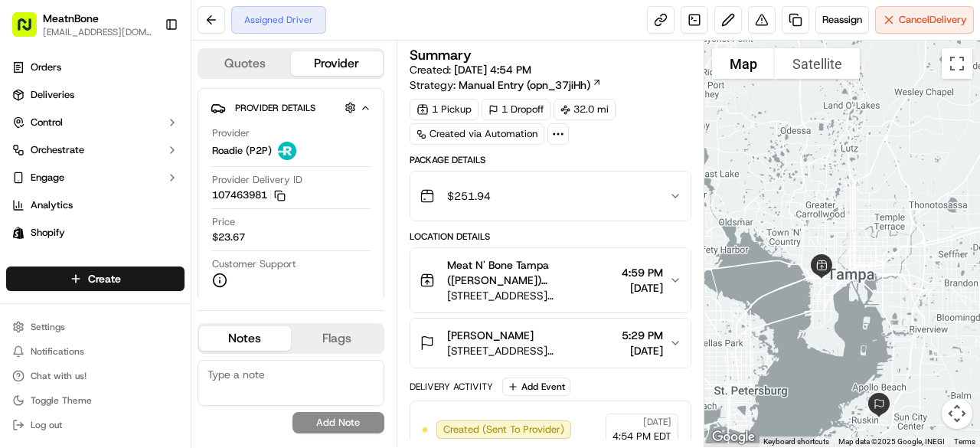
drag, startPoint x: 821, startPoint y: 328, endPoint x: 853, endPoint y: 276, distance: 61.8
click at [853, 276] on div at bounding box center [842, 244] width 276 height 407
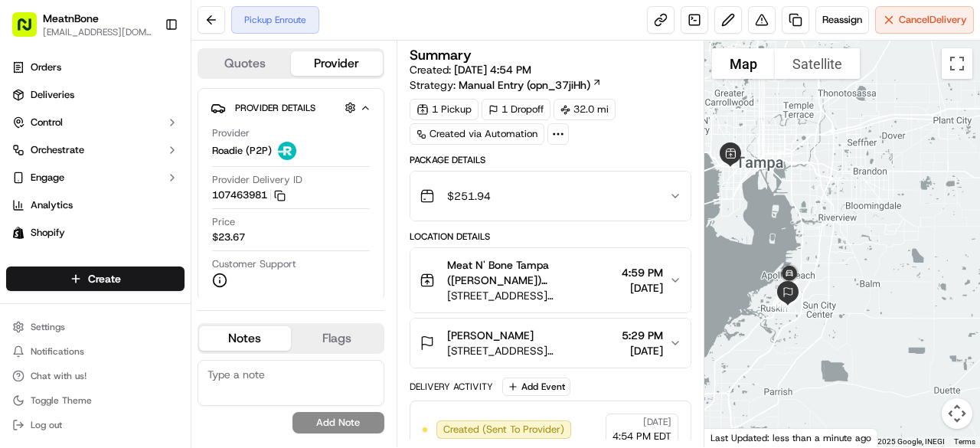
drag, startPoint x: 885, startPoint y: 361, endPoint x: 802, endPoint y: 238, distance: 147.8
click at [802, 238] on div at bounding box center [842, 244] width 276 height 407
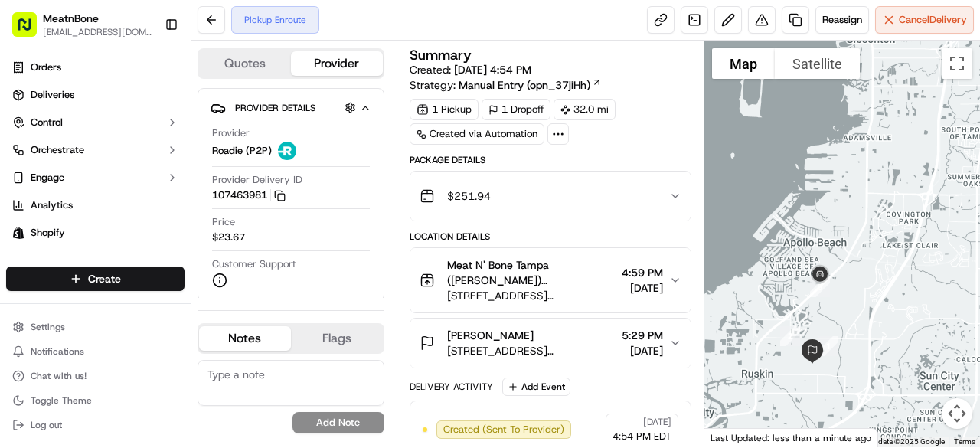
drag, startPoint x: 781, startPoint y: 318, endPoint x: 745, endPoint y: 440, distance: 127.7
click at [745, 440] on div "To navigate the map with touch gestures double-tap and hold your finger on the …" at bounding box center [842, 244] width 276 height 407
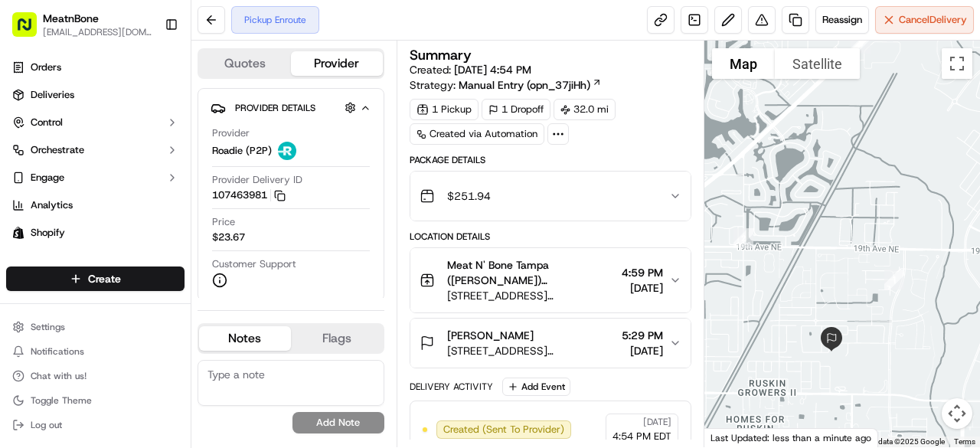
drag, startPoint x: 832, startPoint y: 299, endPoint x: 921, endPoint y: 276, distance: 91.7
click at [921, 276] on div at bounding box center [842, 244] width 276 height 407
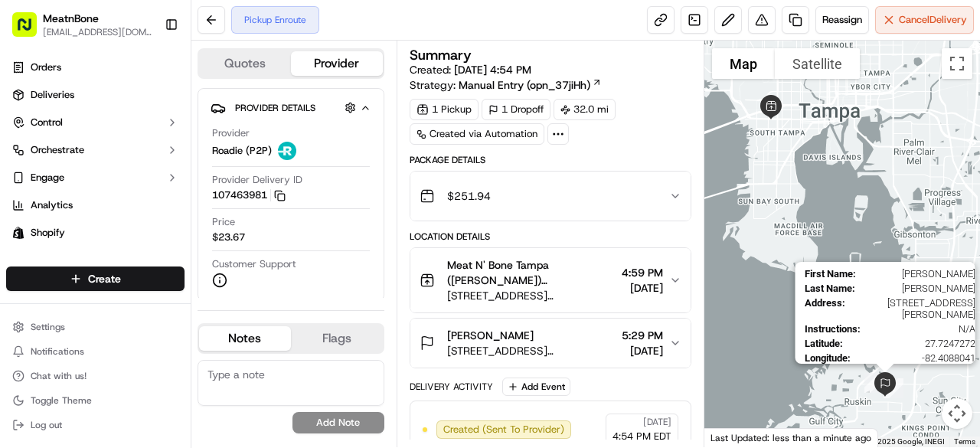
drag, startPoint x: 921, startPoint y: 276, endPoint x: 897, endPoint y: 387, distance: 112.8
click at [897, 387] on img at bounding box center [885, 384] width 37 height 37
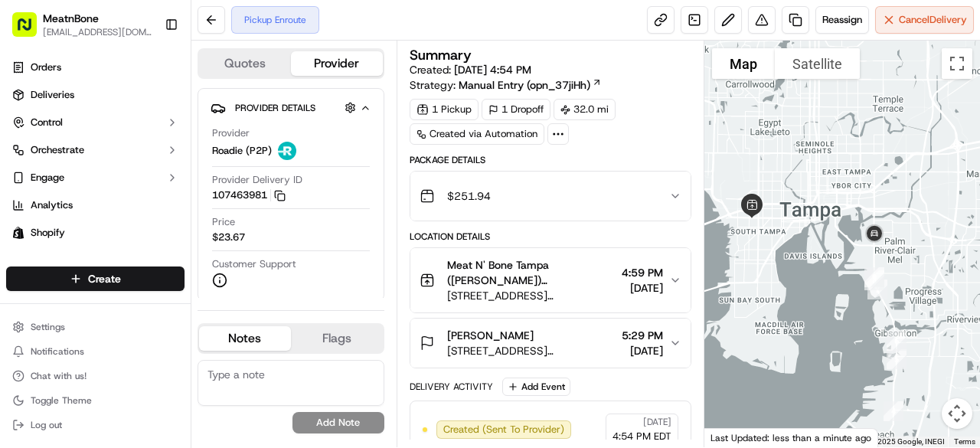
drag, startPoint x: 837, startPoint y: 155, endPoint x: 823, endPoint y: 255, distance: 101.2
click at [823, 255] on div at bounding box center [842, 244] width 276 height 407
